Goal: Task Accomplishment & Management: Use online tool/utility

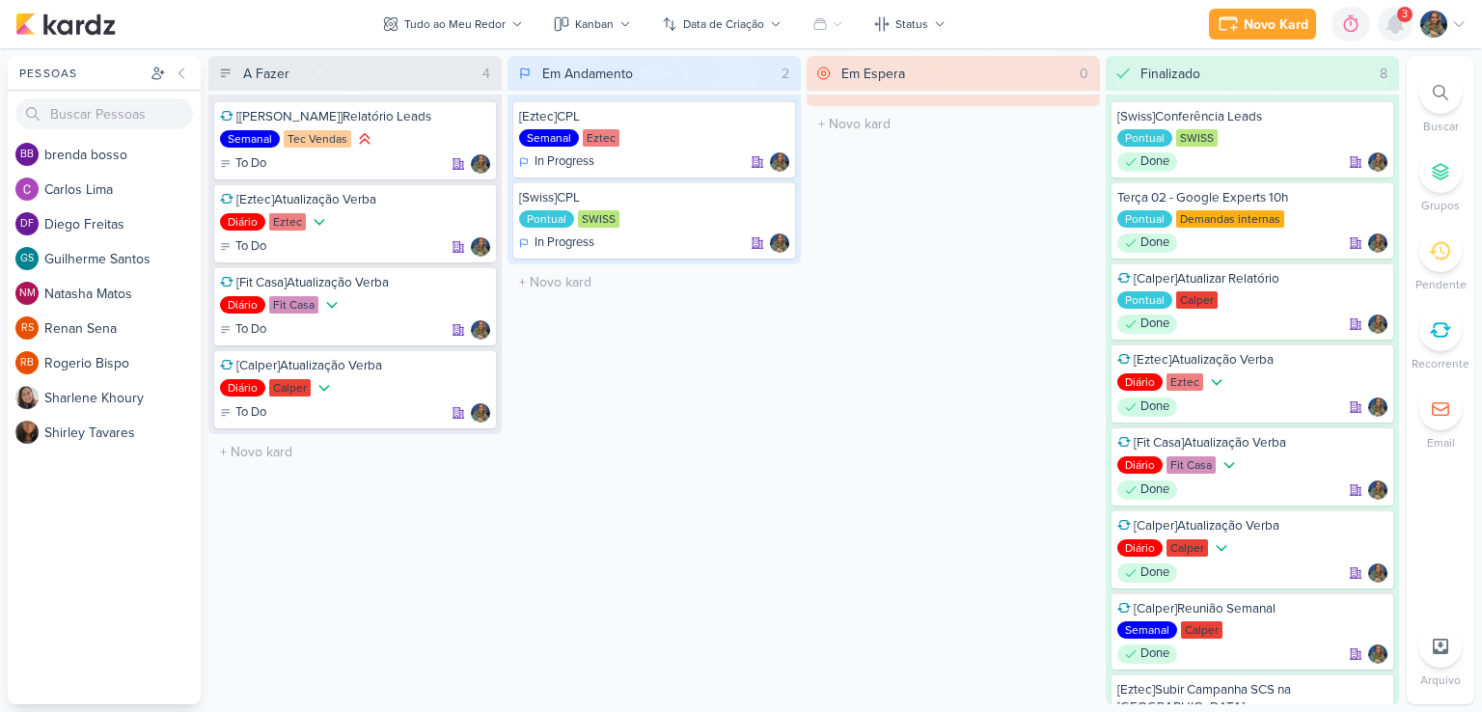
click at [1385, 27] on icon at bounding box center [1394, 24] width 23 height 23
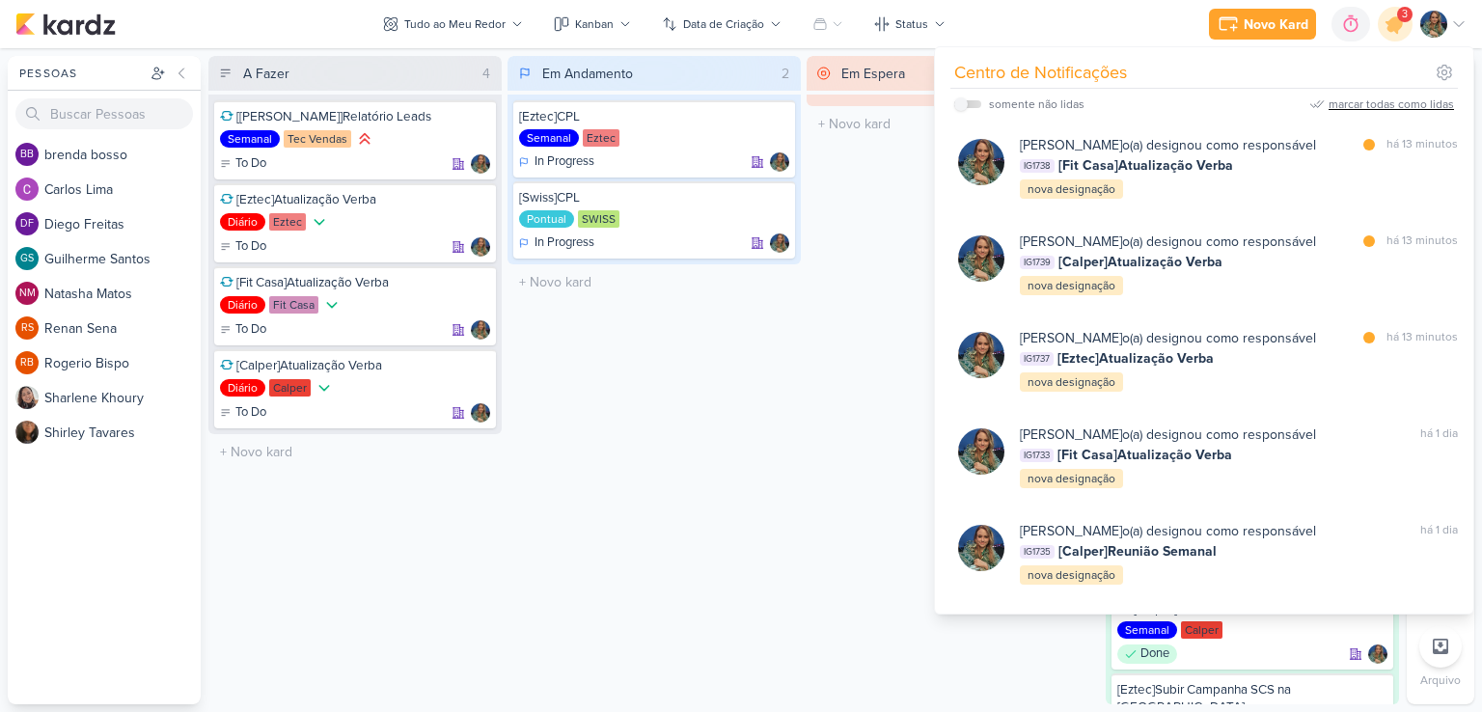
click at [1365, 96] on div "marcar todas como lidas" at bounding box center [1390, 103] width 125 height 17
click at [831, 322] on div "Em Espera 0 O título do kard deve ter menos que 100 caracteres" at bounding box center [952, 380] width 293 height 648
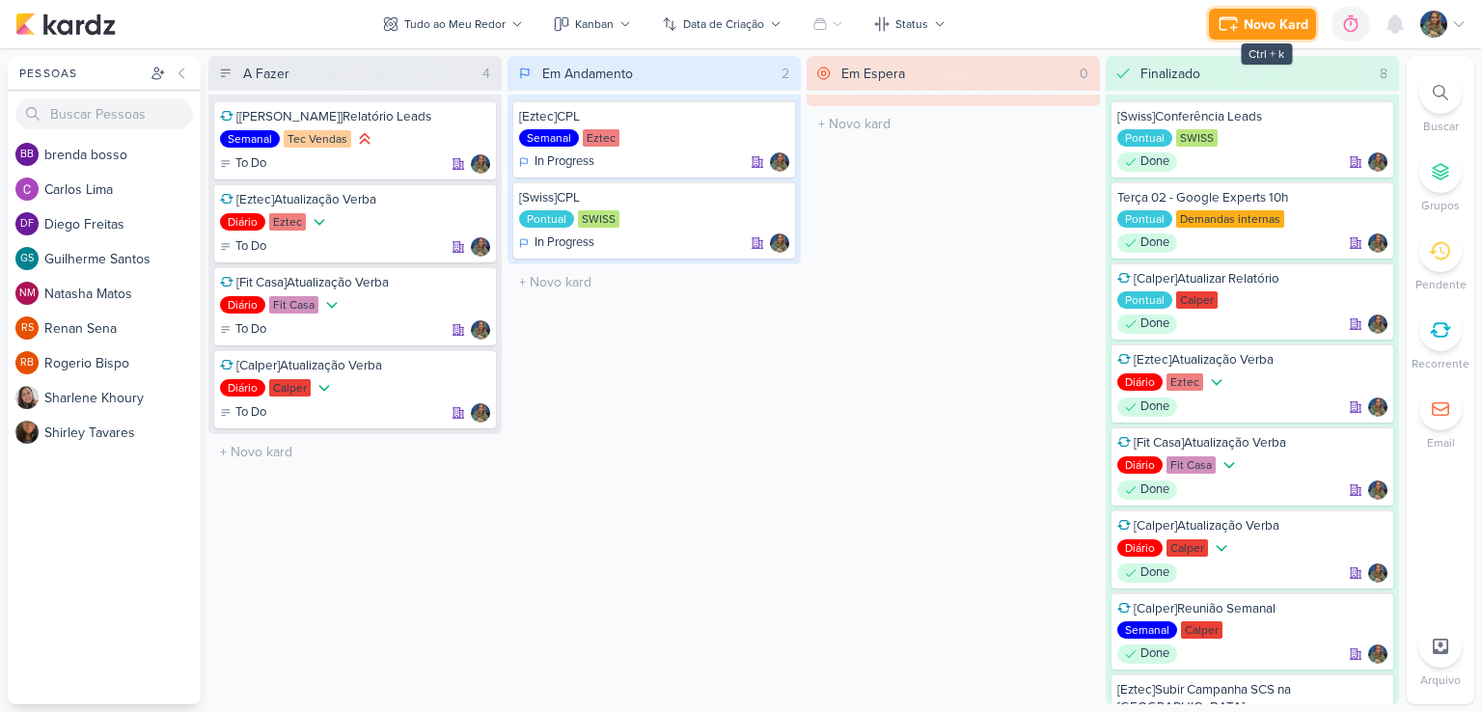
click at [1239, 36] on button "Novo Kard" at bounding box center [1262, 24] width 107 height 31
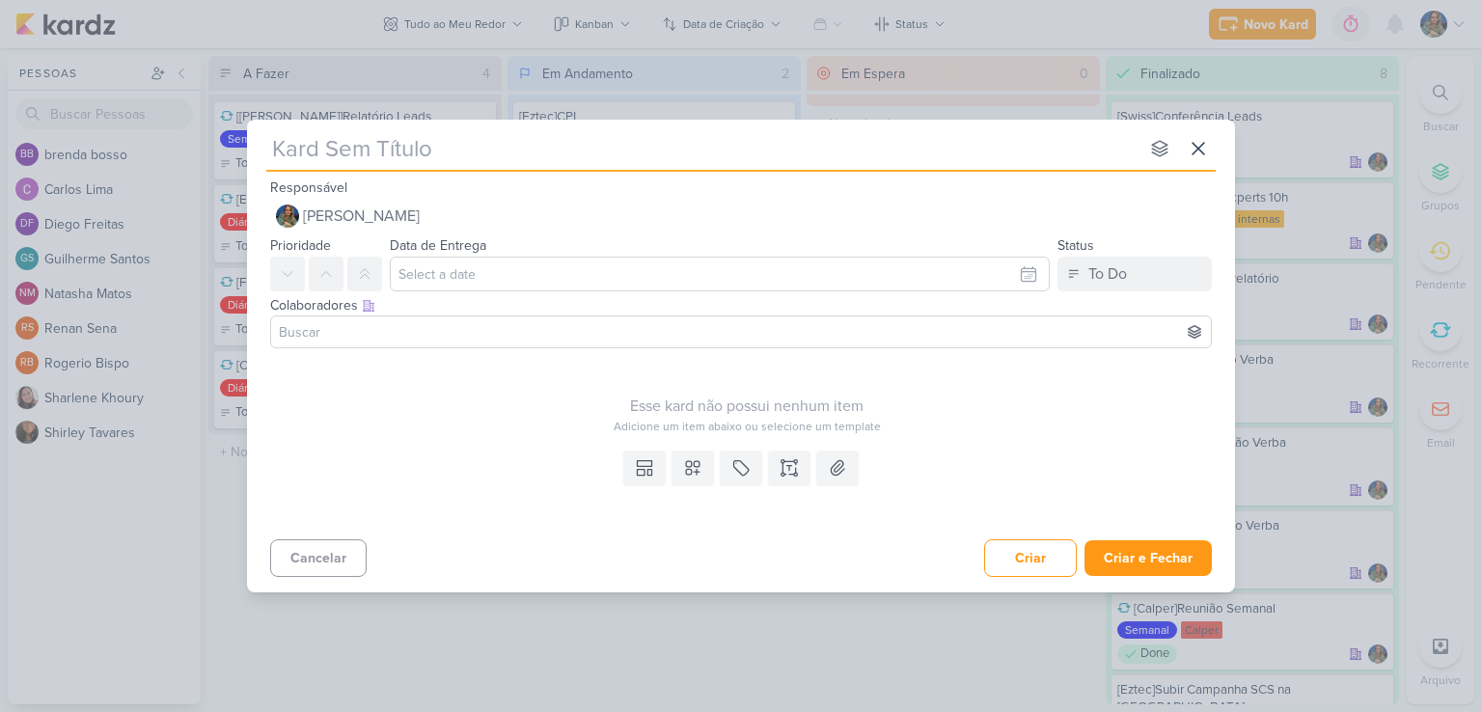
click at [1239, 36] on div "nenhum grupo disponível esc Responsável [PERSON_NAME] Nenhum contato encontrado…" at bounding box center [741, 356] width 1482 height 712
click at [646, 144] on input "text" at bounding box center [702, 148] width 872 height 35
type input "[S"
type input "[Swiss"
type input "[Swiss] COntato Suporte"
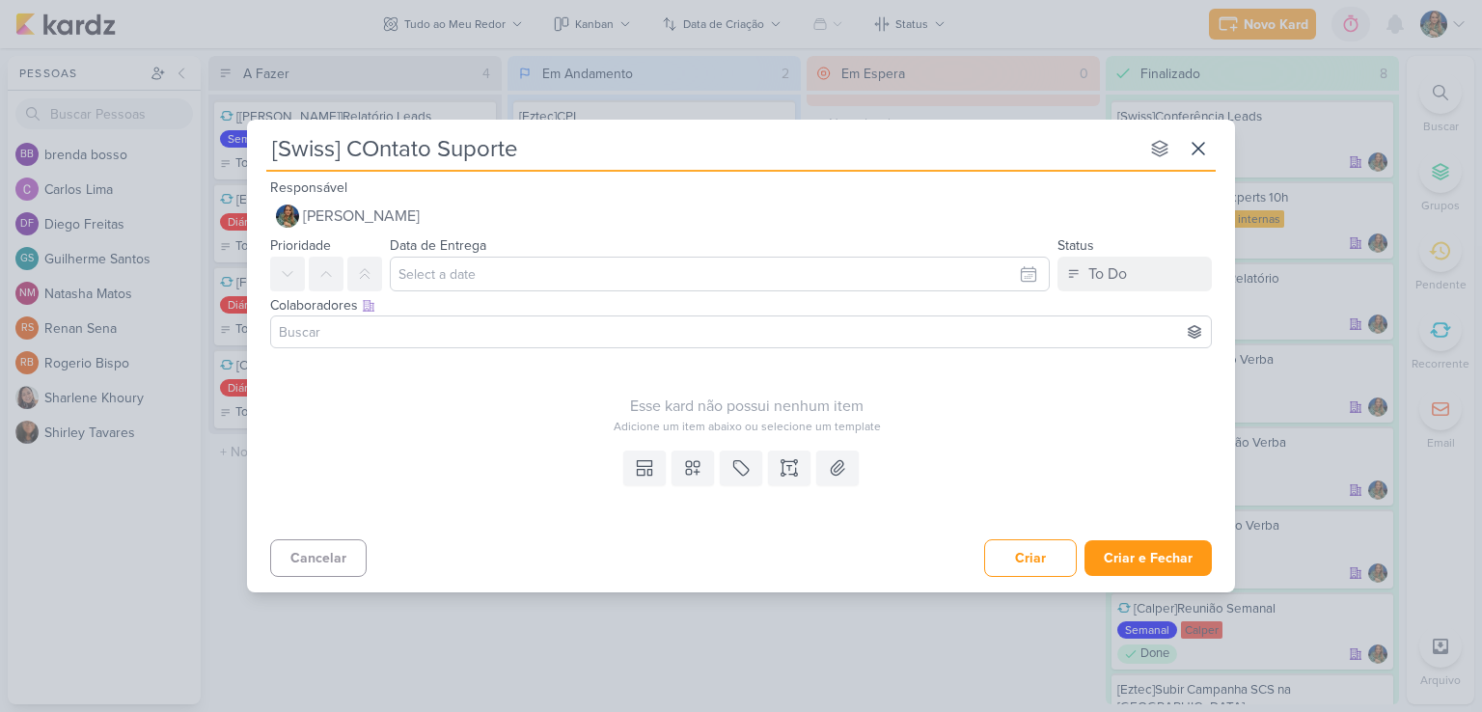
click at [382, 144] on input "[Swiss] COntato Suporte" at bounding box center [702, 148] width 872 height 35
type input "[Swiss] Contato Suporte"
click at [694, 464] on icon at bounding box center [693, 468] width 14 height 14
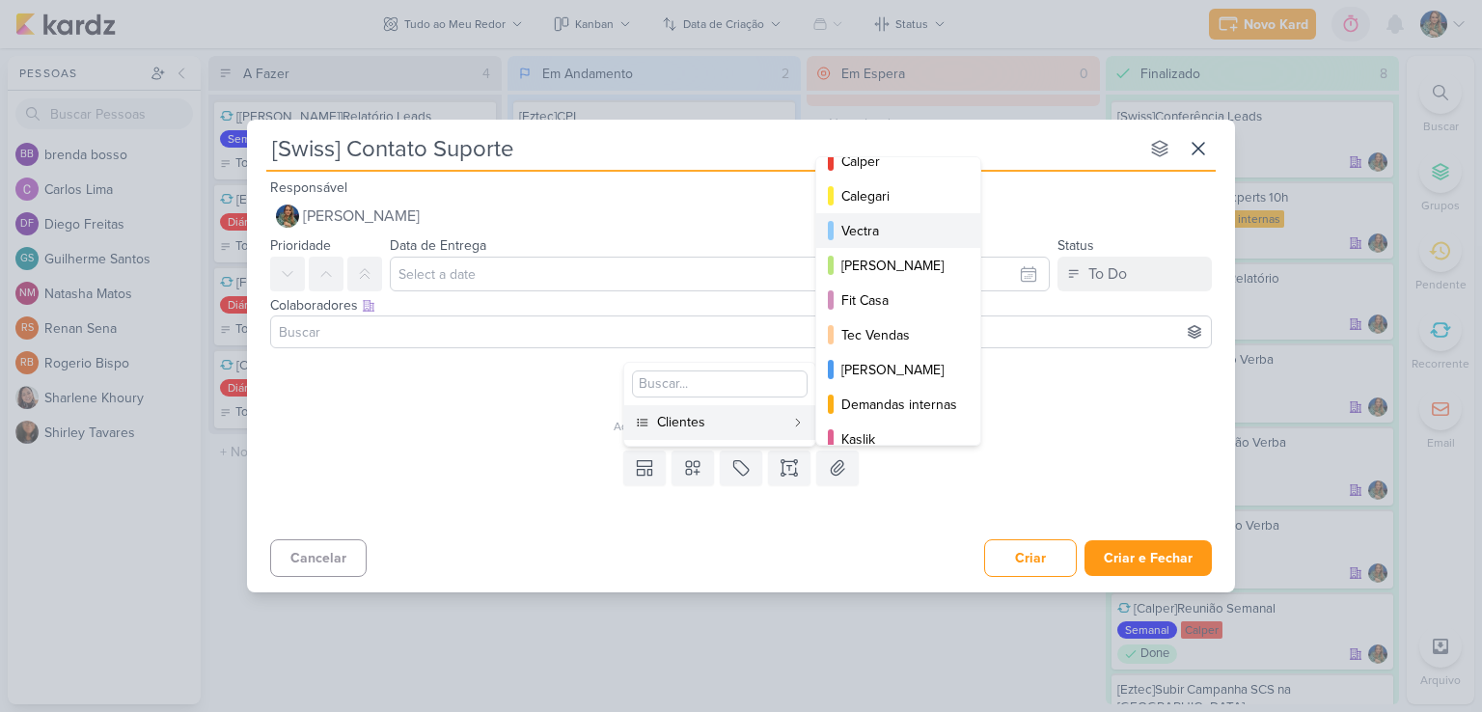
scroll to position [218, 0]
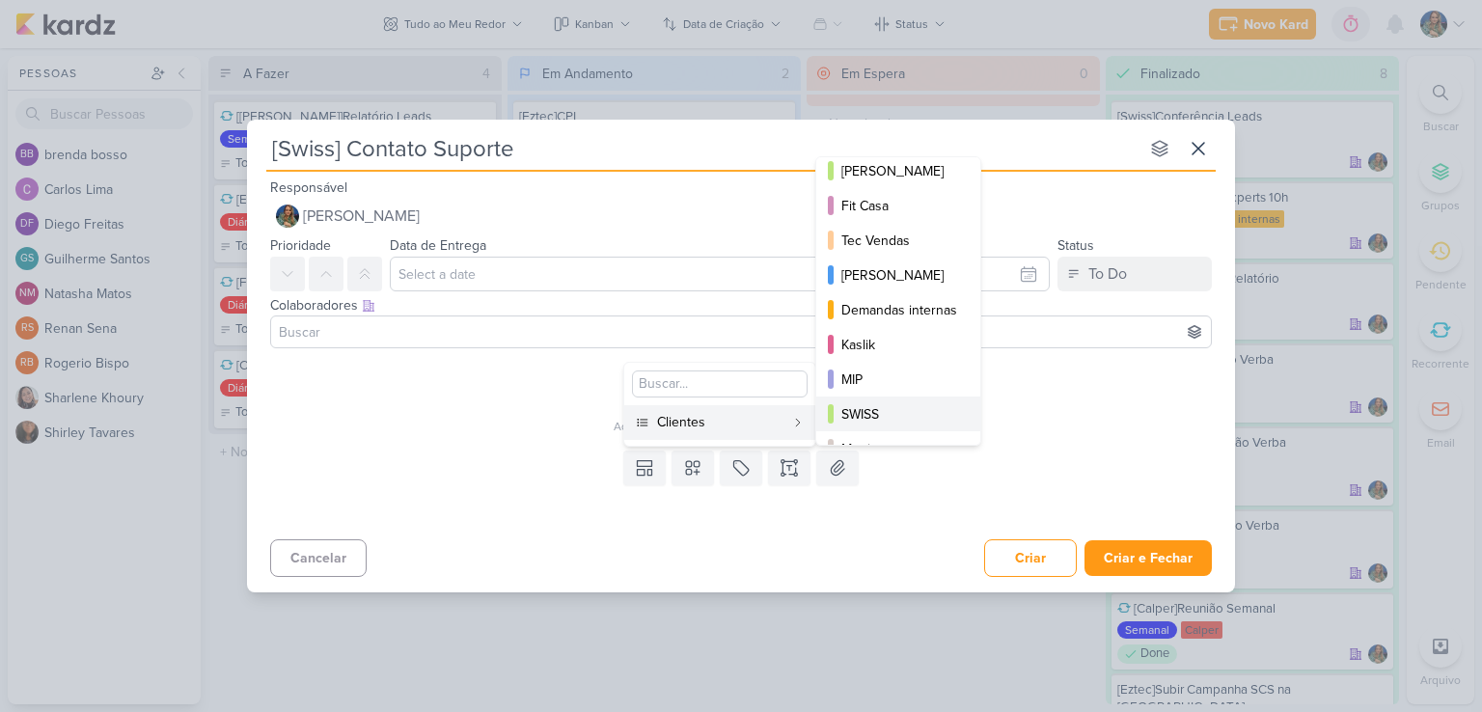
click at [871, 405] on div "SWISS" at bounding box center [899, 414] width 116 height 20
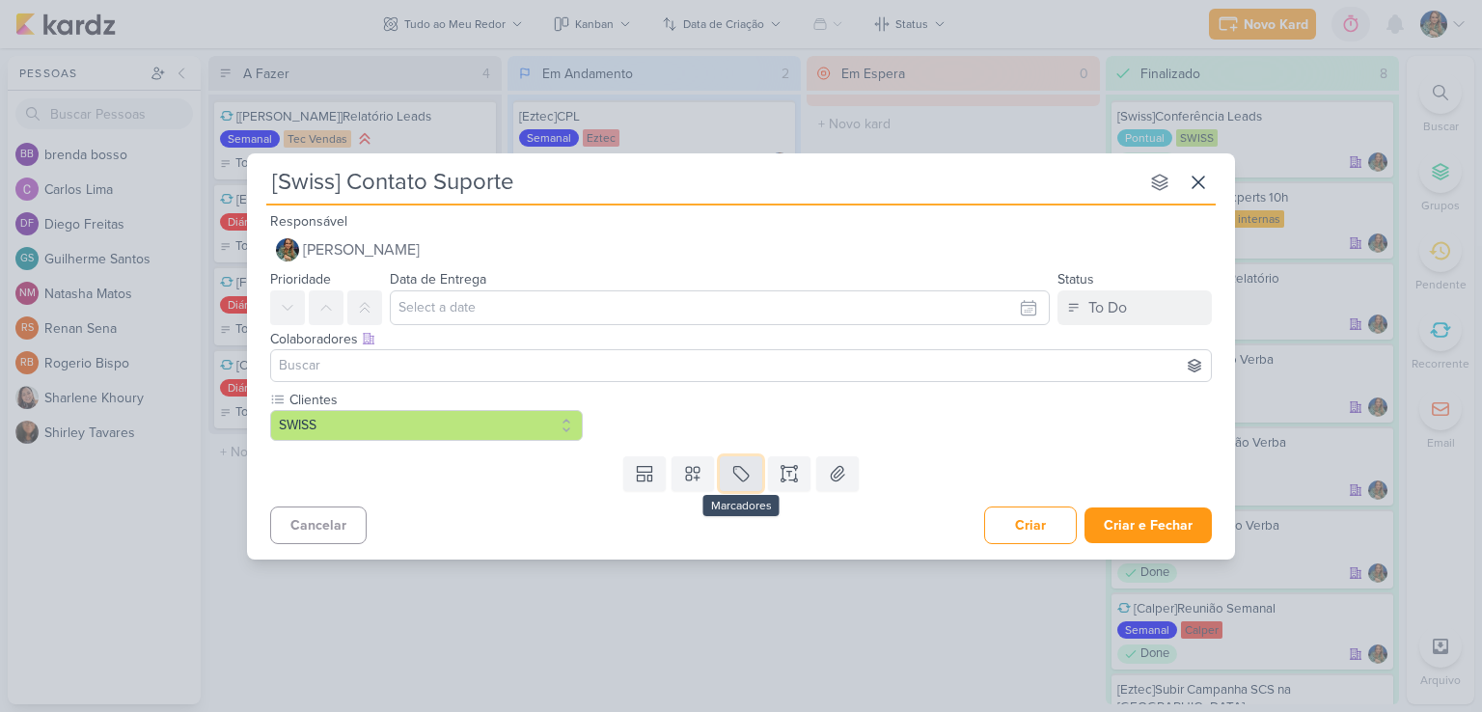
click at [729, 472] on button at bounding box center [741, 473] width 42 height 35
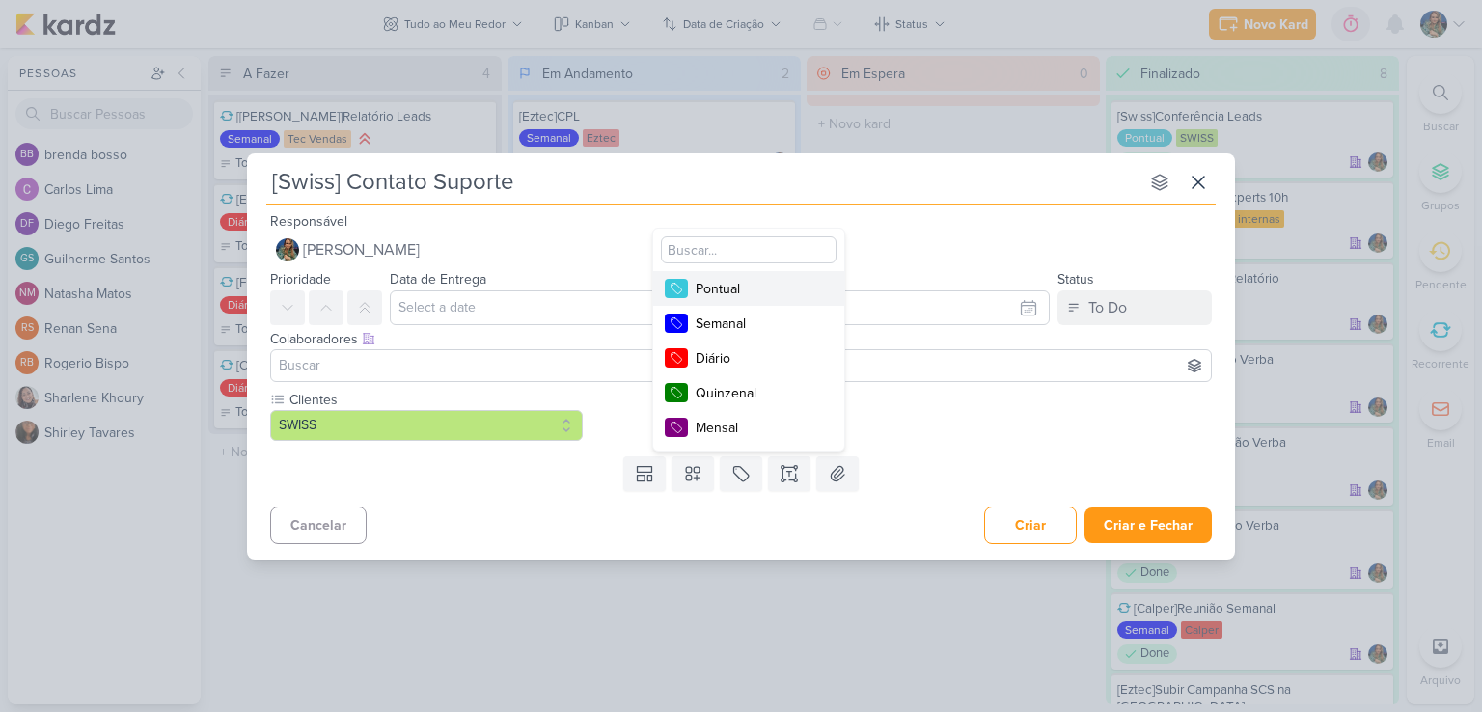
click at [733, 280] on div "Pontual" at bounding box center [757, 289] width 125 height 20
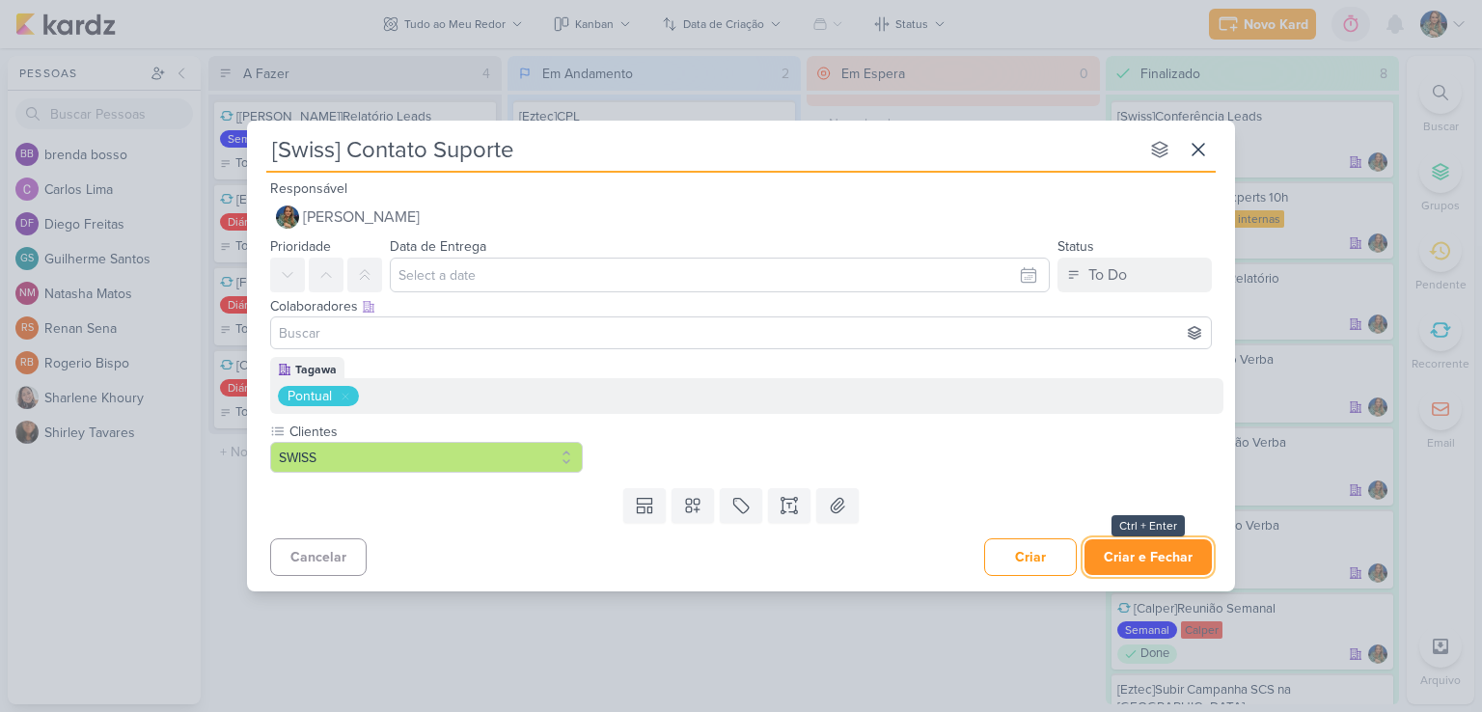
click at [1110, 556] on button "Criar e Fechar" at bounding box center [1147, 557] width 127 height 36
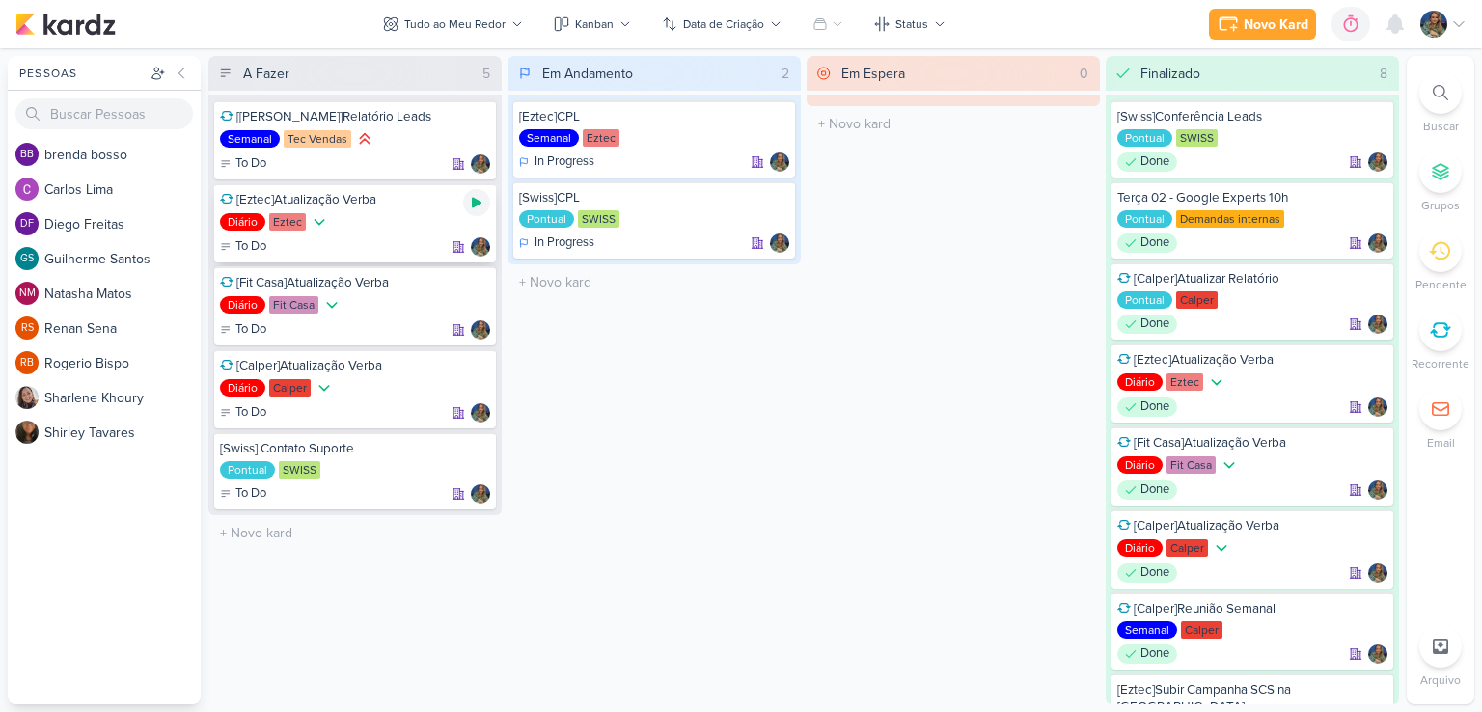
click at [471, 205] on icon at bounding box center [476, 202] width 15 height 15
